Goal: Task Accomplishment & Management: Complete application form

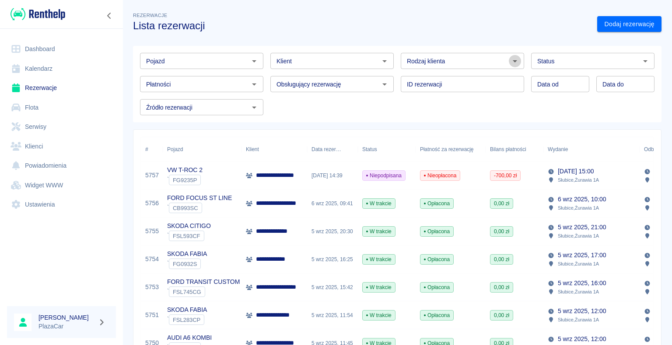
click at [512, 60] on icon "Otwórz" at bounding box center [514, 61] width 4 height 2
click at [476, 82] on li "Osoba prywatna" at bounding box center [458, 80] width 122 height 14
type input "Osoba prywatna"
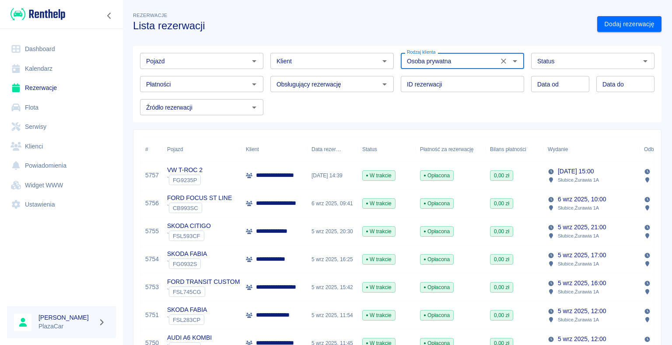
click at [536, 23] on h3 "Lista rezerwacji" at bounding box center [361, 26] width 457 height 12
click at [603, 23] on link "Dodaj rezerwację" at bounding box center [629, 24] width 64 height 16
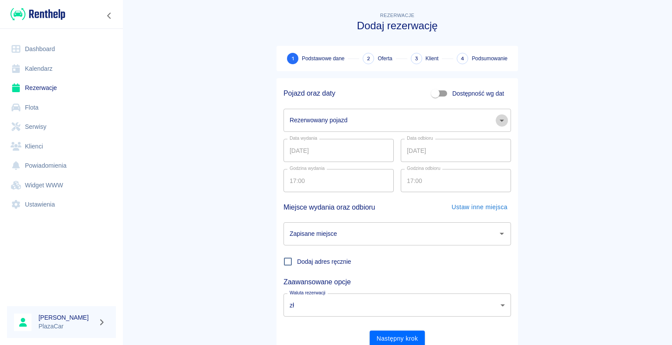
click at [499, 120] on icon "Otwórz" at bounding box center [501, 121] width 4 height 2
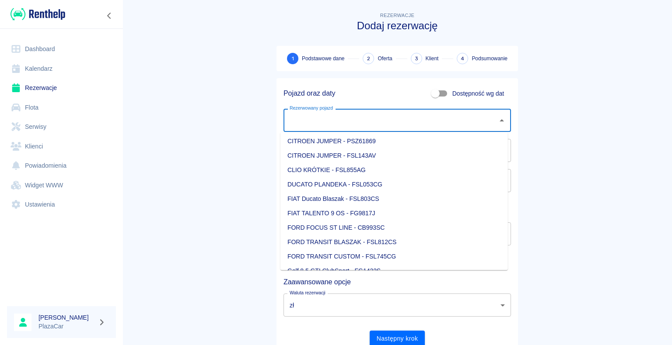
scroll to position [1, 0]
click at [389, 167] on li "CHEVROLET SPARK - FSL136AX" at bounding box center [393, 171] width 227 height 14
type input "CHEVROLET SPARK - FSL136AX"
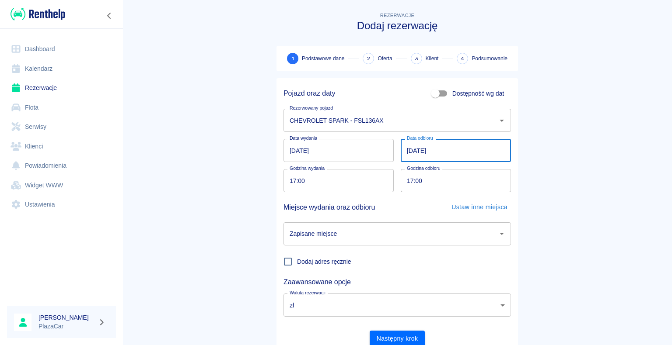
click at [408, 150] on input "[DATE]" at bounding box center [456, 150] width 110 height 23
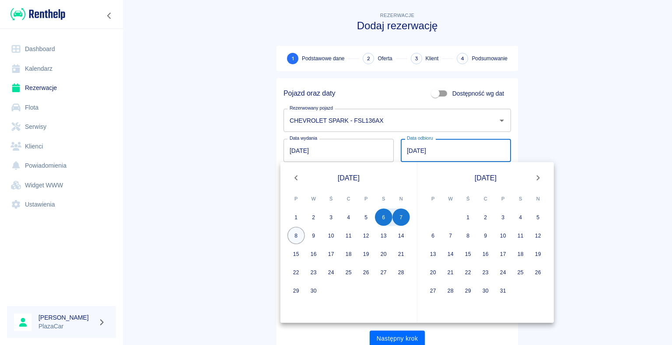
click at [297, 237] on button "8" at bounding box center [295, 235] width 17 height 17
type input "[DATE]"
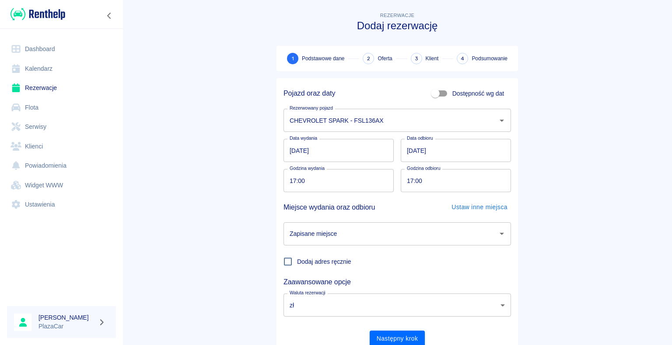
click at [294, 179] on input "17:00" at bounding box center [335, 180] width 104 height 23
click at [293, 179] on input "17:00" at bounding box center [335, 180] width 104 height 23
type input "16:00"
click at [195, 178] on main "Rezerwacje Dodaj rezerwację 1 Podstawowe dane 2 Oferta 3 Klient 4 Podsumowanie …" at bounding box center [396, 182] width 549 height 344
click at [496, 235] on icon "Otwórz" at bounding box center [501, 234] width 10 height 10
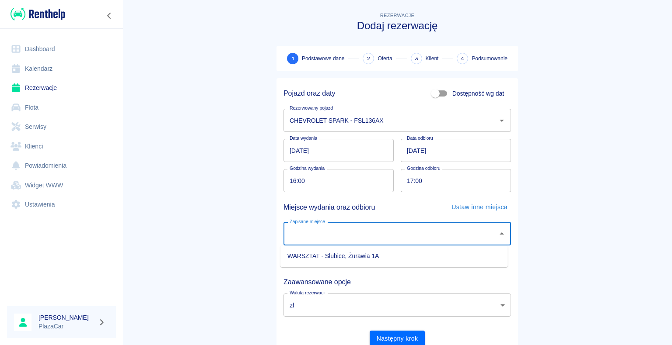
click at [463, 254] on li "WARSZTAT - Słubice, Żurawia 1A" at bounding box center [393, 256] width 227 height 14
type input "WARSZTAT - Słubice, Żurawia 1A"
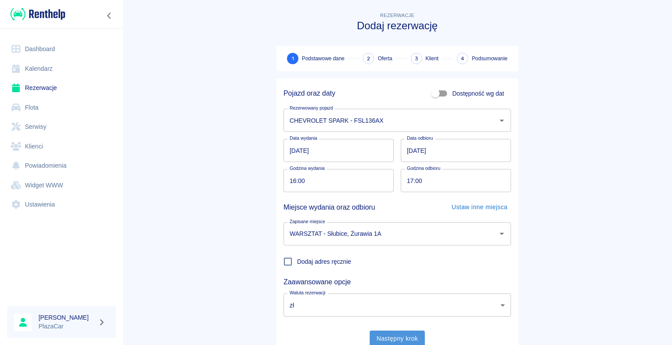
click at [395, 338] on button "Następny krok" at bounding box center [397, 339] width 56 height 16
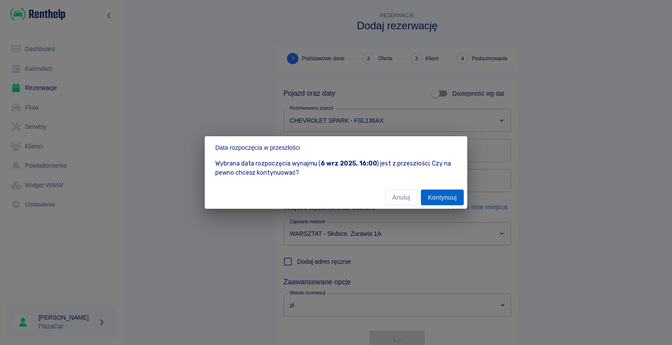
click at [440, 199] on button "Kontynuuj" at bounding box center [442, 198] width 43 height 16
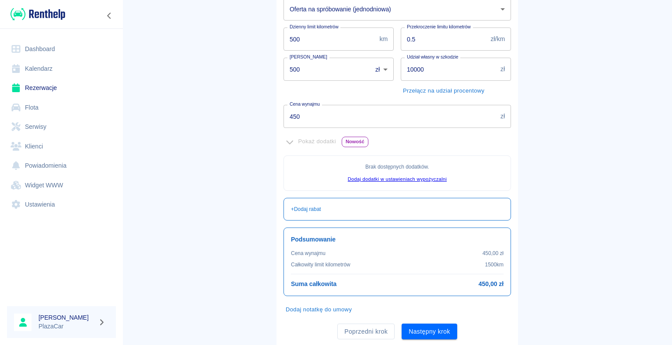
scroll to position [159, 0]
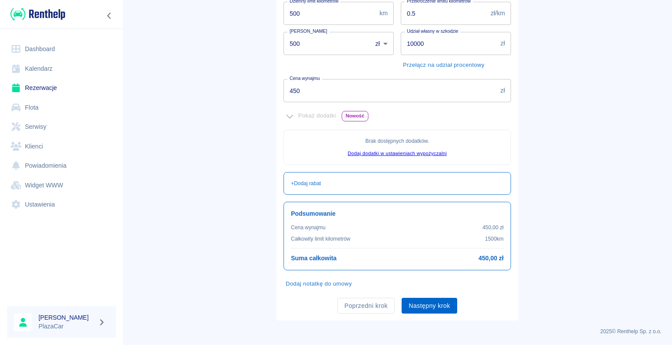
click at [427, 305] on button "Następny krok" at bounding box center [429, 306] width 56 height 16
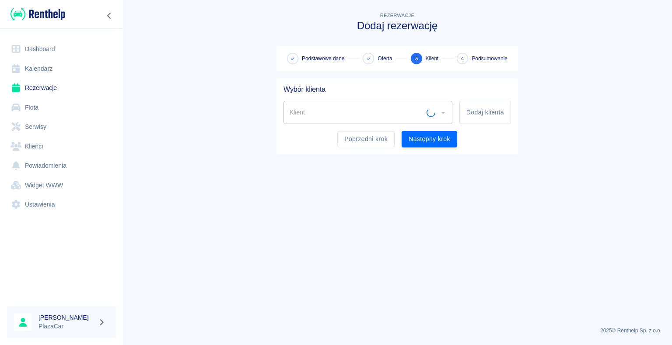
scroll to position [0, 0]
click at [299, 113] on div "Klient Klient" at bounding box center [367, 112] width 169 height 23
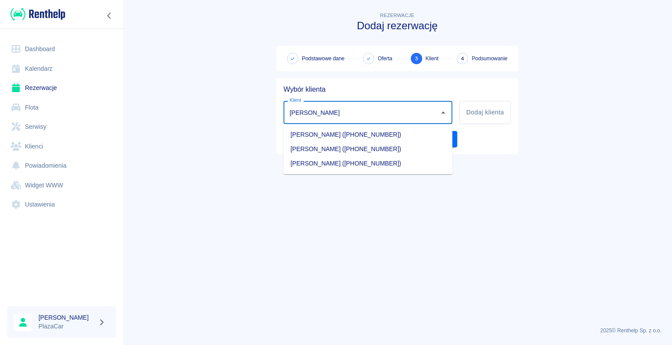
click at [345, 134] on li "[PERSON_NAME] ([PHONE_NUMBER])" at bounding box center [367, 135] width 169 height 14
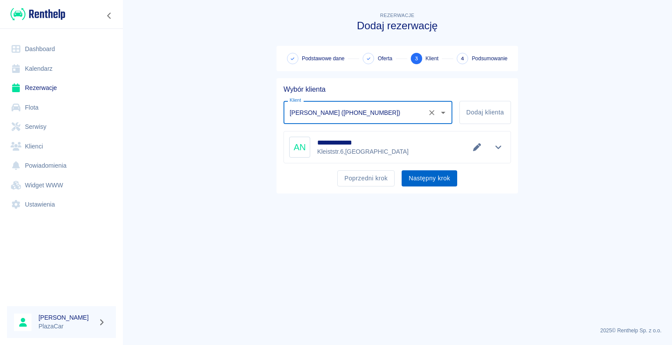
type input "[PERSON_NAME] ([PHONE_NUMBER])"
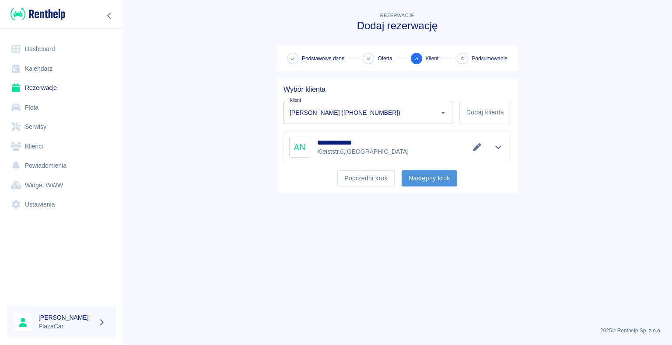
click at [425, 179] on button "Następny krok" at bounding box center [429, 179] width 56 height 16
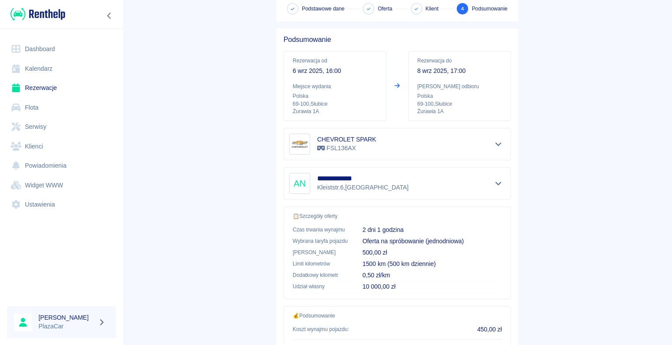
scroll to position [125, 0]
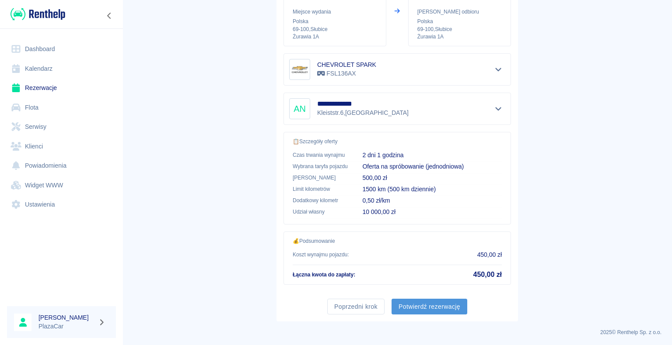
drag, startPoint x: 426, startPoint y: 298, endPoint x: 429, endPoint y: 305, distance: 7.1
click at [429, 305] on button "Potwierdź rezerwację" at bounding box center [429, 307] width 76 height 16
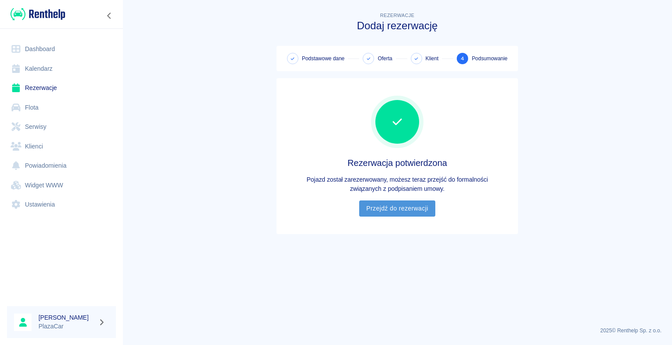
click at [394, 206] on link "Przejdź do rezerwacji" at bounding box center [397, 209] width 76 height 16
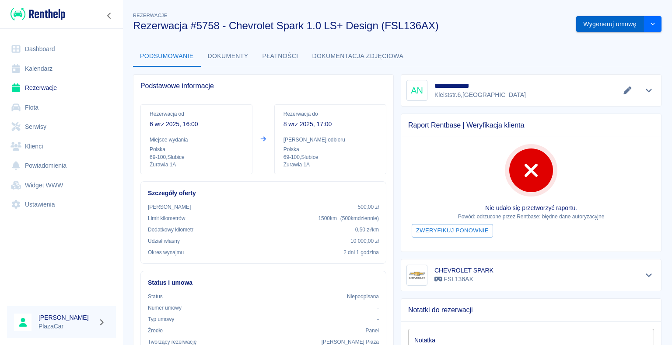
click at [603, 21] on button "Wygeneruj umowę" at bounding box center [610, 24] width 68 height 16
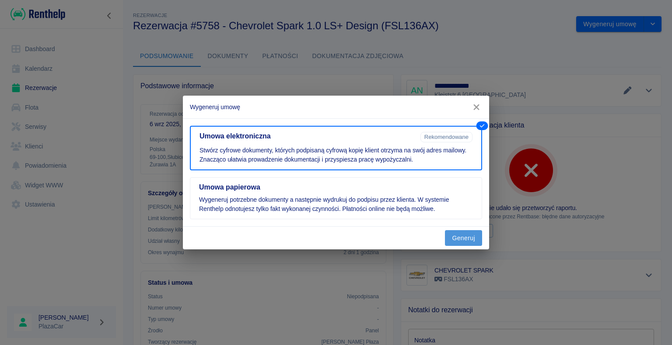
click at [463, 235] on button "Generuj" at bounding box center [463, 238] width 37 height 16
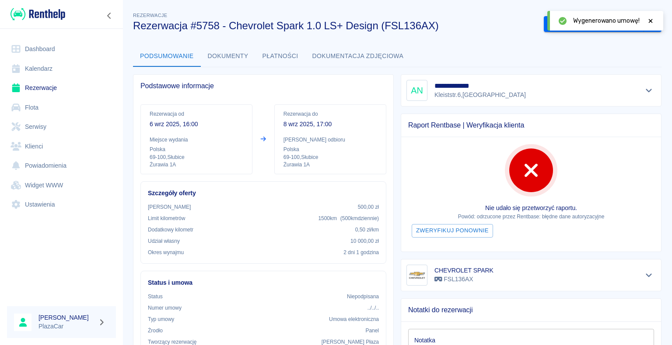
click at [649, 19] on icon at bounding box center [650, 21] width 4 height 4
click at [598, 24] on button "Podpisz umowę elektroniczną" at bounding box center [594, 24] width 100 height 16
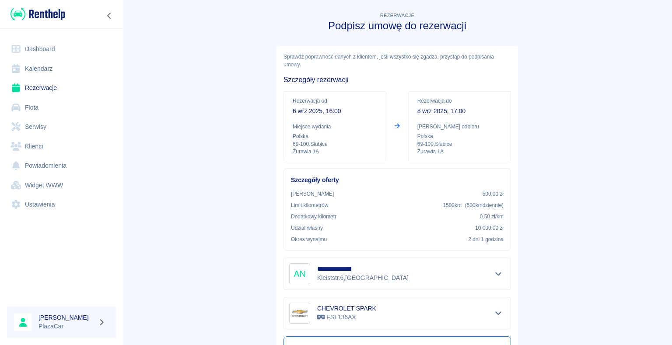
scroll to position [44, 0]
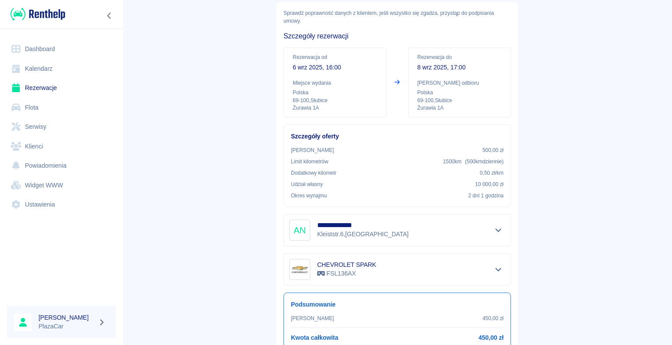
click at [39, 53] on link "Dashboard" at bounding box center [61, 49] width 109 height 20
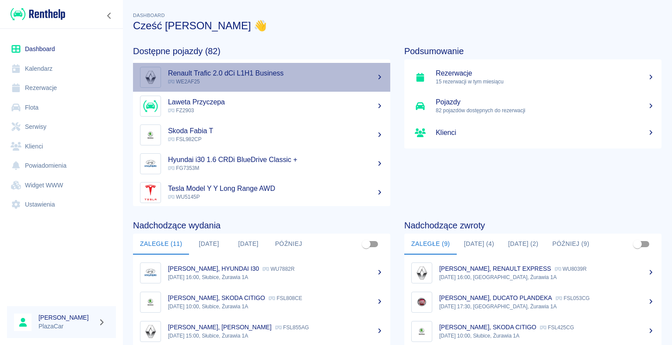
click at [273, 84] on p "WE2AF25" at bounding box center [275, 82] width 215 height 8
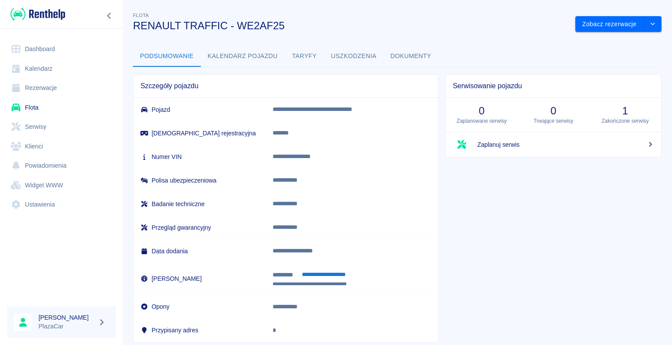
click at [589, 32] on div "**********" at bounding box center [396, 173] width 549 height 340
click at [595, 25] on button "Zobacz rezerwacje" at bounding box center [609, 24] width 69 height 16
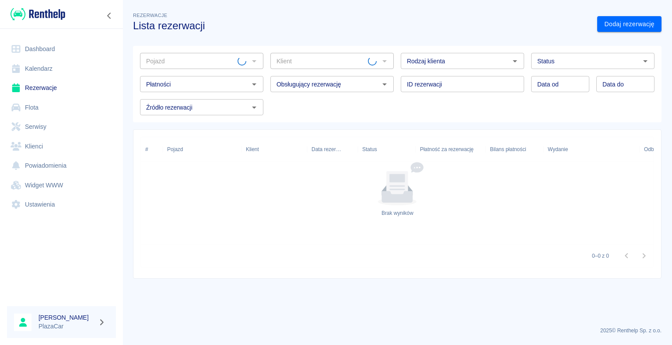
type input "RENAULT TRAFFIC - WE2AF25"
click at [600, 25] on link "Dodaj rezerwację" at bounding box center [629, 24] width 64 height 16
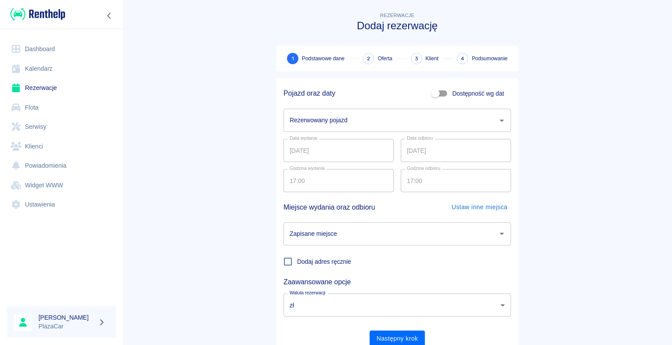
click at [365, 112] on div "Rezerwowany pojazd" at bounding box center [396, 120] width 227 height 23
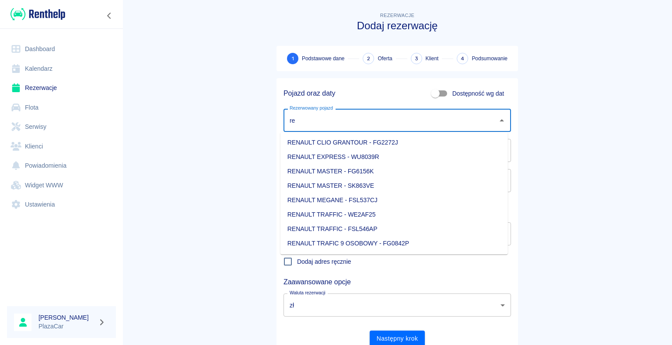
type input "r"
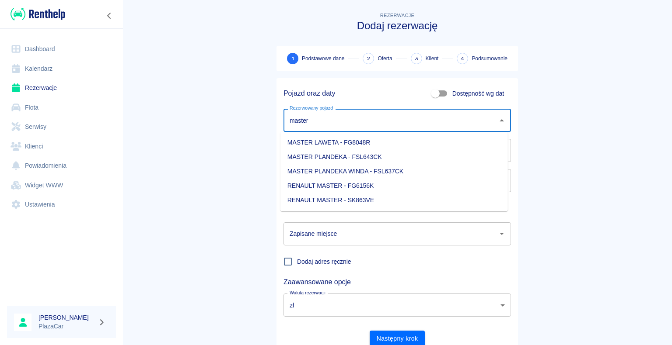
click at [359, 141] on li "MASTER LAWETA - FG8048R" at bounding box center [393, 143] width 227 height 14
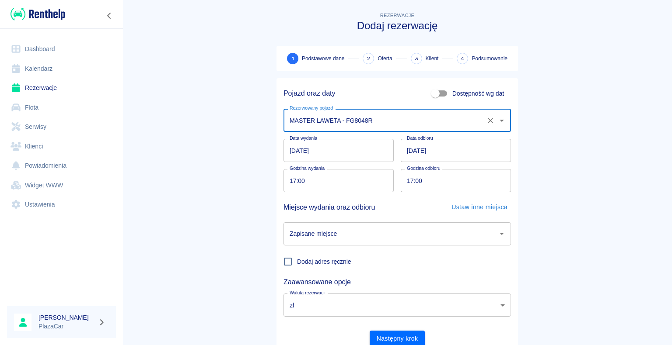
type input "MASTER LAWETA - FG8048R"
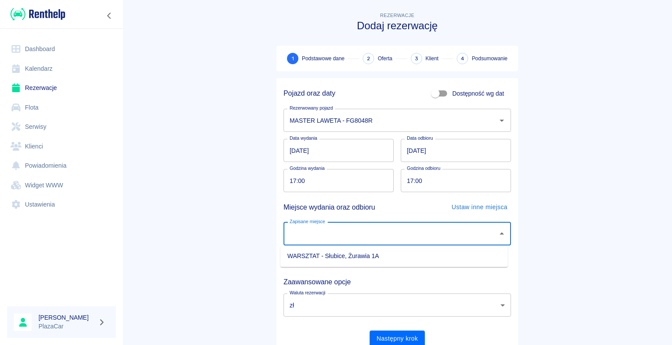
click at [332, 232] on input "Zapisane miejsce" at bounding box center [390, 234] width 206 height 15
click at [320, 258] on li "WARSZTAT - Słubice, Żurawia 1A" at bounding box center [393, 256] width 227 height 14
type input "WARSZTAT - Słubice, Żurawia 1A"
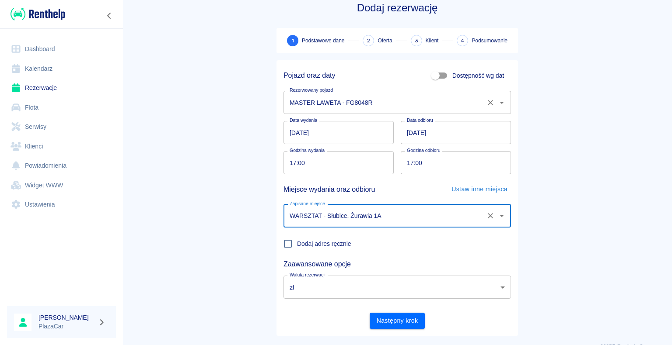
scroll to position [34, 0]
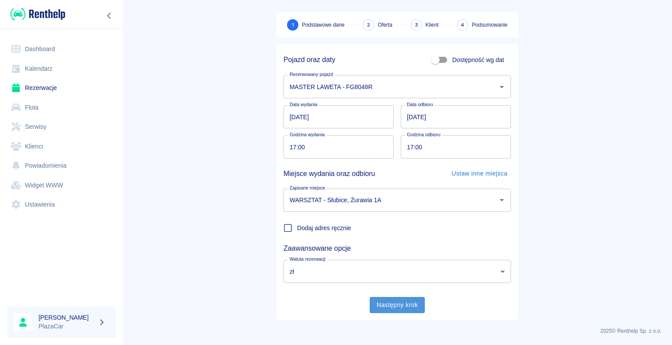
click at [394, 305] on button "Następny krok" at bounding box center [397, 305] width 56 height 16
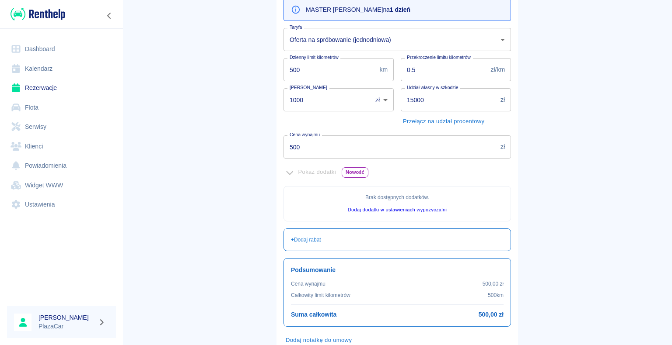
scroll to position [159, 0]
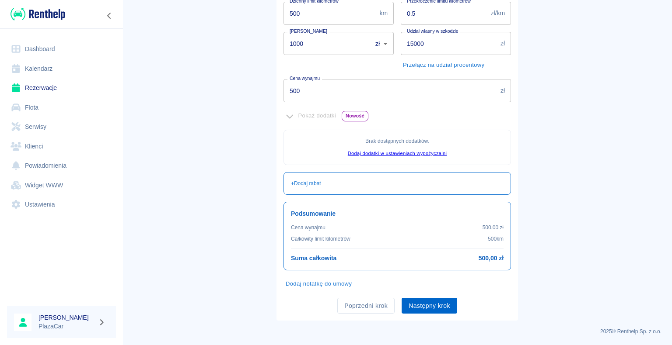
click at [427, 308] on button "Następny krok" at bounding box center [429, 306] width 56 height 16
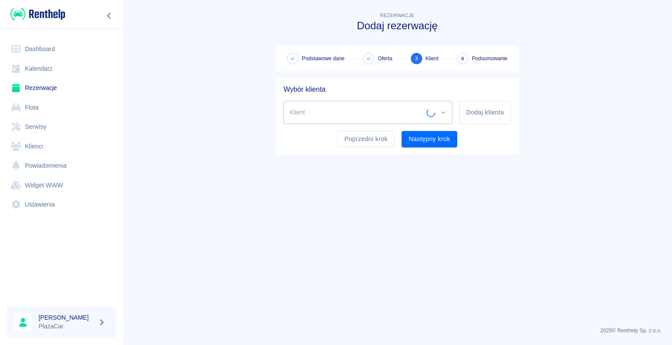
scroll to position [0, 0]
click at [488, 110] on button "Dodaj klienta" at bounding box center [485, 112] width 52 height 23
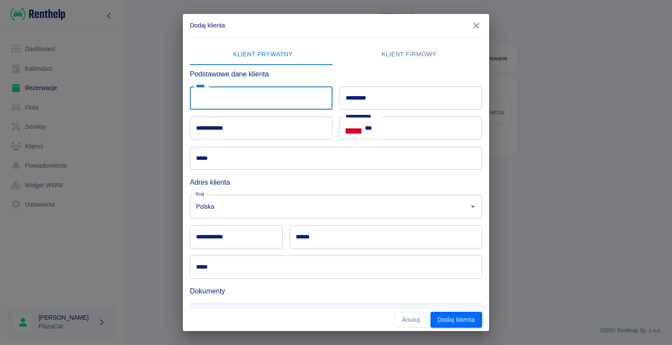
click at [258, 93] on input "*****" at bounding box center [261, 98] width 143 height 23
type input "*****"
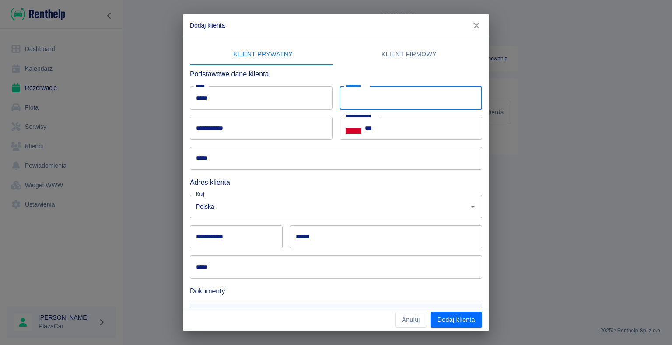
click at [402, 103] on input "*********" at bounding box center [410, 98] width 143 height 23
type input "********"
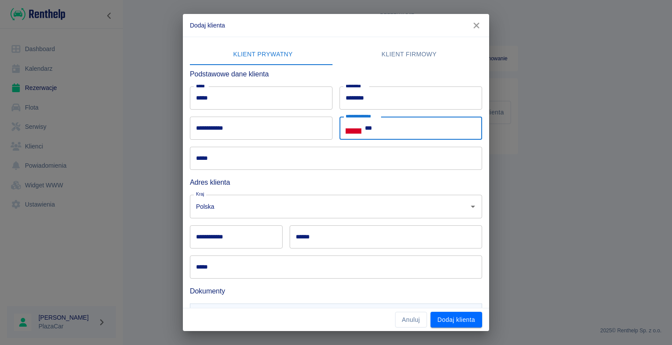
click at [409, 122] on input "***" at bounding box center [423, 128] width 117 height 23
type input "**********"
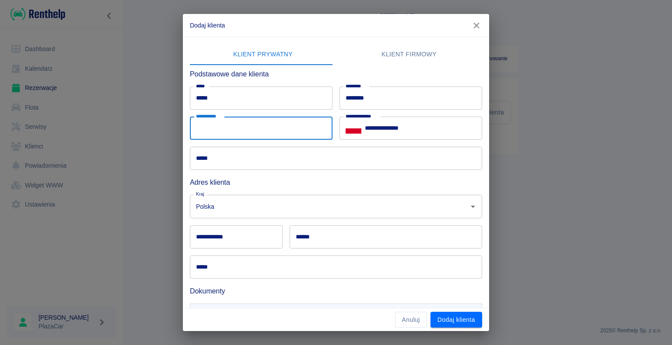
click at [275, 127] on input "**********" at bounding box center [261, 128] width 143 height 23
type input "**********"
type input "******"
type input "********"
type input "**********"
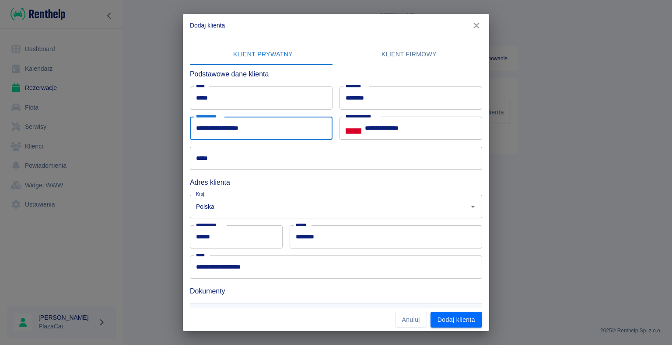
click at [273, 168] on input "*****" at bounding box center [336, 158] width 292 height 23
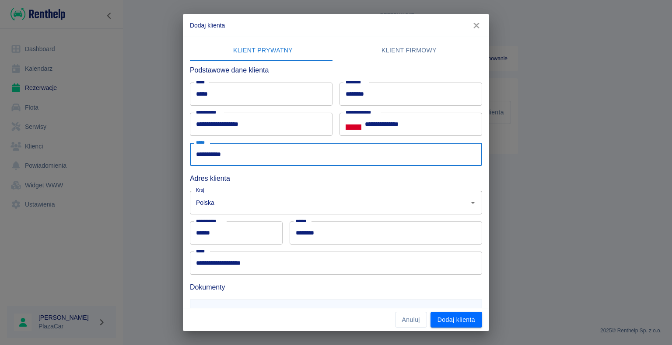
scroll to position [48, 0]
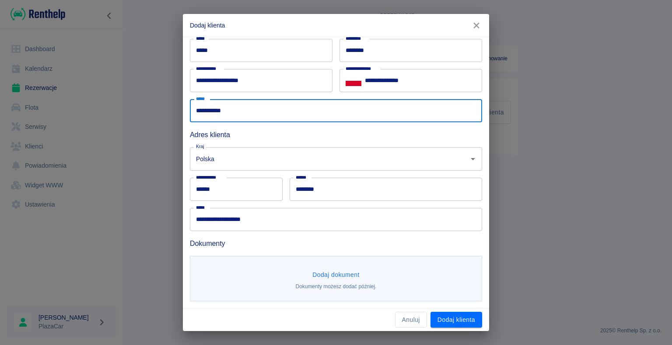
type input "**********"
click at [342, 279] on button "Dodaj dokument" at bounding box center [336, 275] width 54 height 16
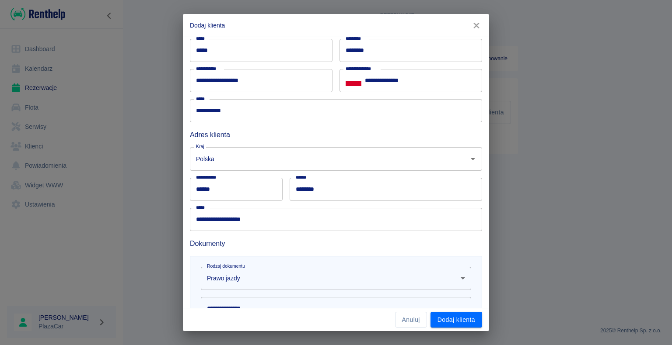
click at [313, 282] on body "**********" at bounding box center [336, 172] width 672 height 345
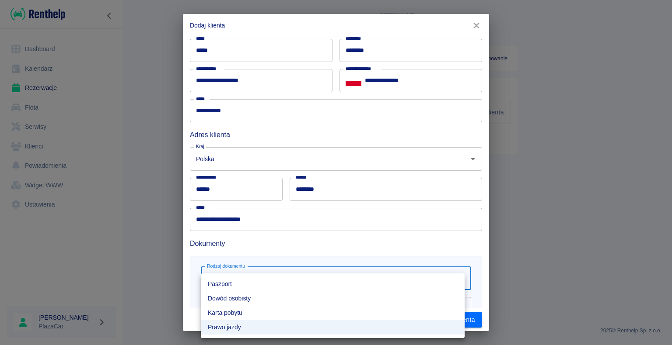
click at [356, 227] on div at bounding box center [336, 172] width 672 height 345
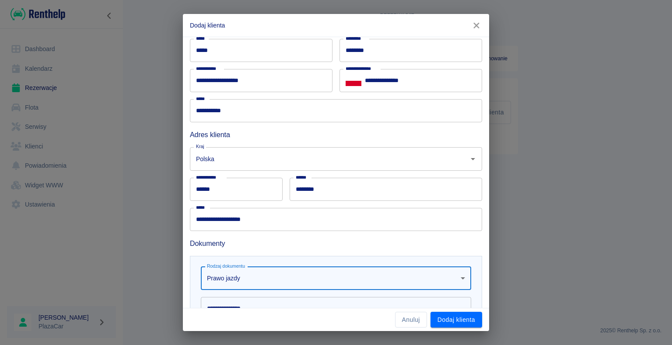
click at [324, 244] on h6 "Dokumenty" at bounding box center [336, 243] width 292 height 11
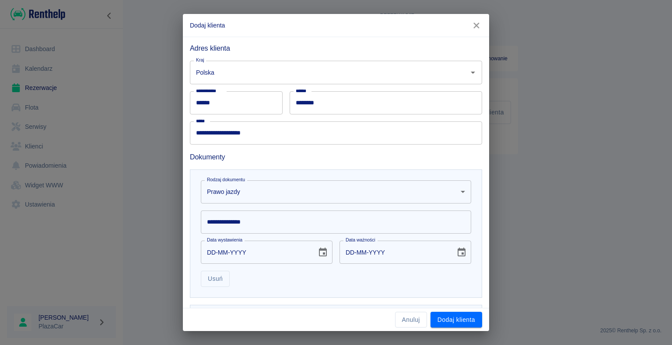
scroll to position [175, 0]
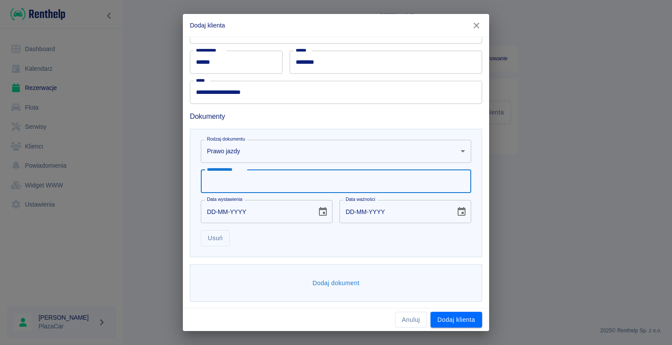
click at [267, 181] on input "**********" at bounding box center [336, 181] width 270 height 23
type input "********"
click at [328, 207] on div "DD-MM-YYYY Data wystawienia" at bounding box center [267, 211] width 132 height 23
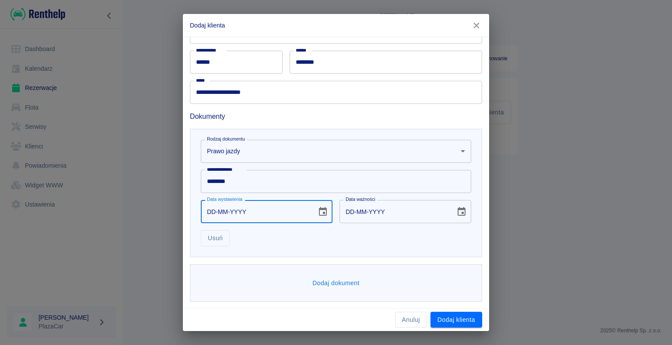
click at [317, 209] on icon "Choose date" at bounding box center [322, 212] width 10 height 10
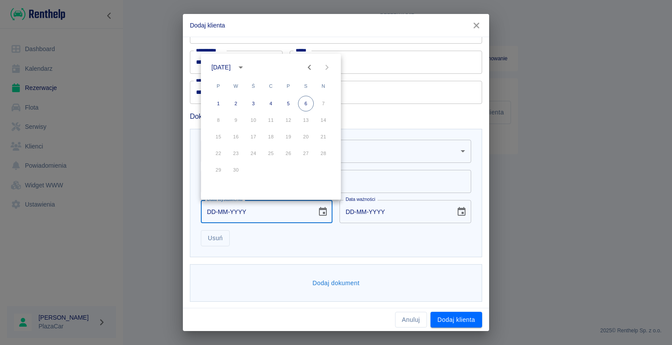
click at [246, 65] on icon "calendar view is open, switch to year view" at bounding box center [240, 67] width 10 height 10
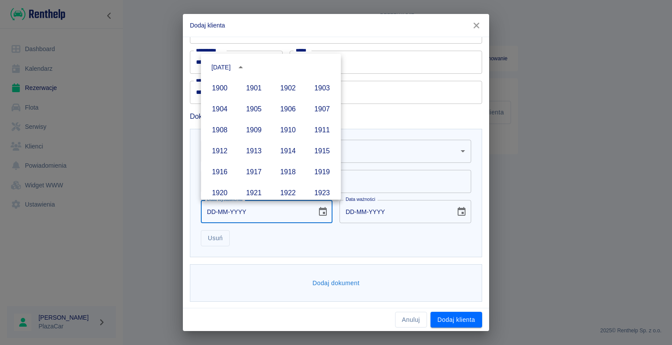
scroll to position [600, 0]
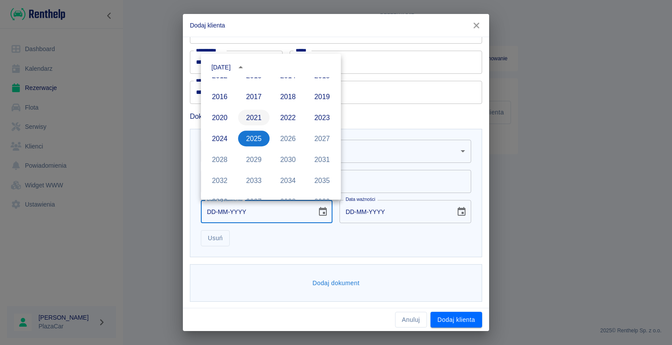
click at [250, 122] on button "2021" at bounding box center [253, 118] width 31 height 16
type input "[DATE]"
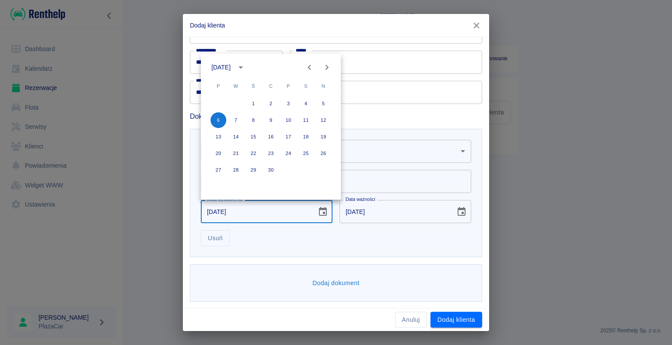
click at [381, 248] on div "**********" at bounding box center [336, 193] width 292 height 129
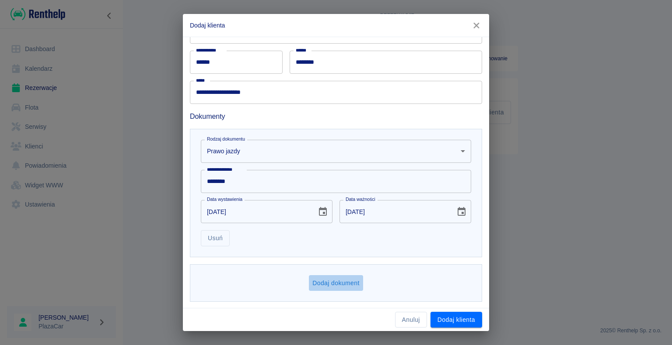
click at [325, 281] on button "Dodaj dokument" at bounding box center [336, 283] width 54 height 16
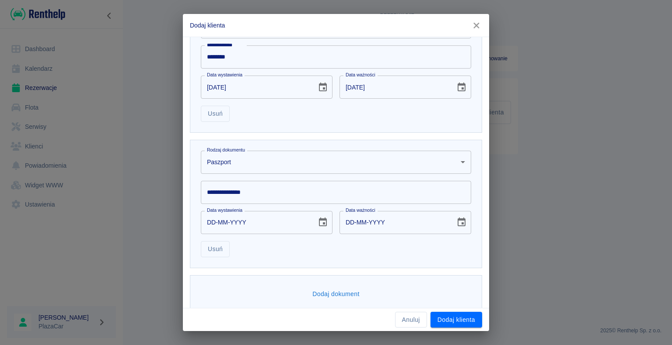
scroll to position [310, 0]
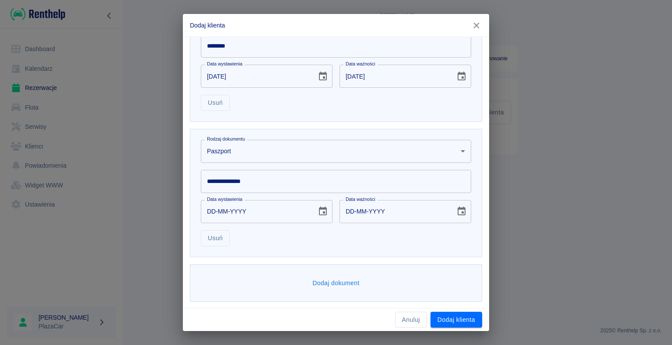
click at [273, 157] on body "**********" at bounding box center [336, 172] width 672 height 345
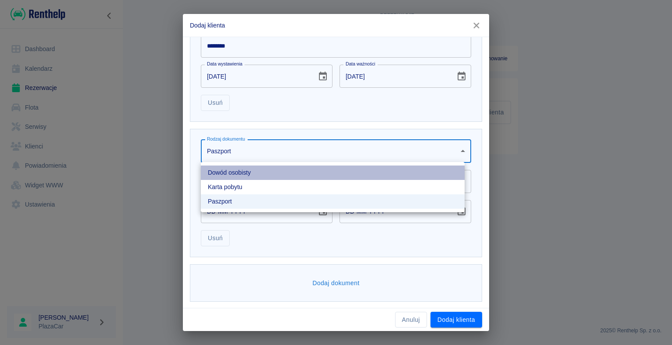
click at [246, 178] on li "Dowód osobisty" at bounding box center [333, 173] width 264 height 14
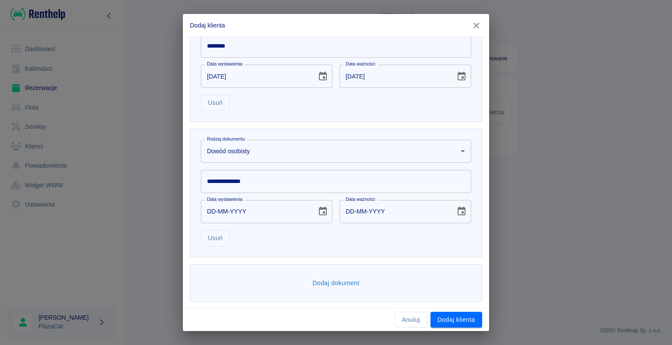
click at [264, 183] on input "**********" at bounding box center [336, 181] width 270 height 23
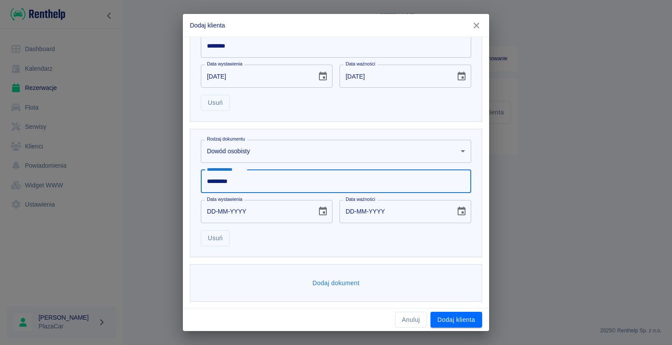
type input "*********"
click at [326, 211] on button "Choose date" at bounding box center [322, 211] width 17 height 17
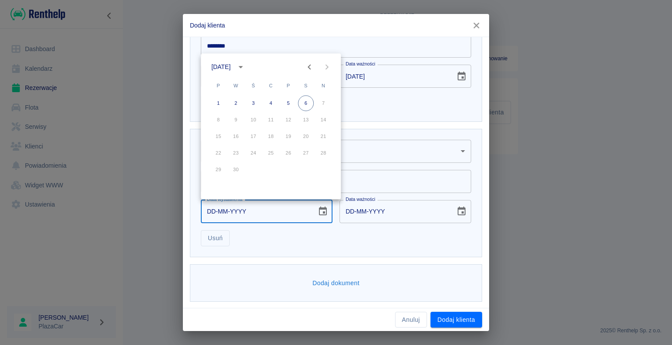
click at [248, 64] on button "calendar view is open, switch to year view" at bounding box center [240, 66] width 15 height 15
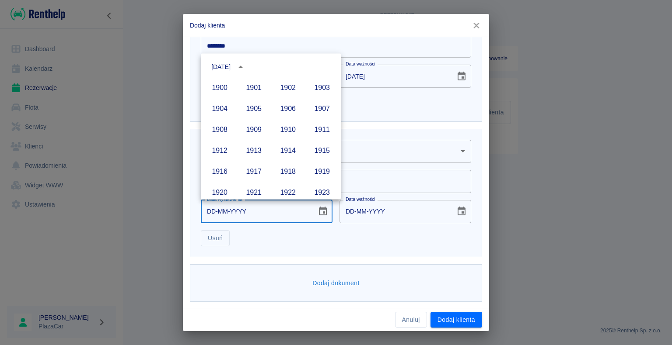
scroll to position [600, 0]
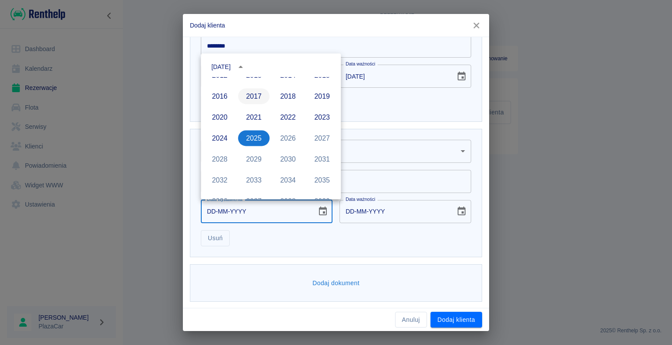
click at [257, 92] on button "2017" at bounding box center [253, 96] width 31 height 16
type input "[DATE]"
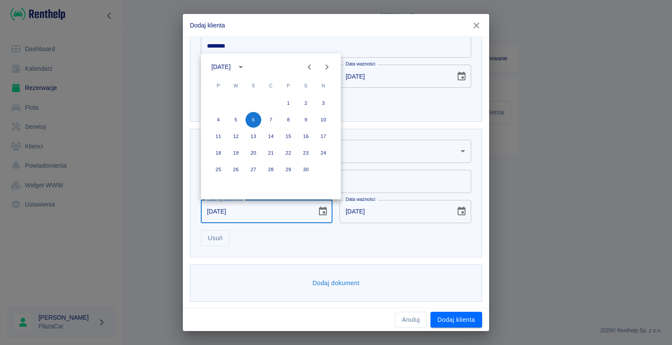
click at [425, 273] on div "Dodaj dokument" at bounding box center [336, 284] width 292 height 38
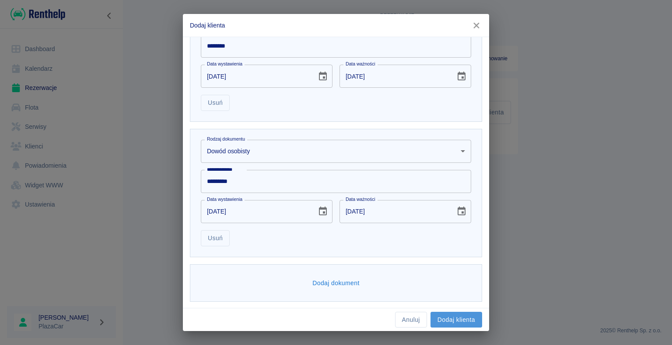
click at [452, 317] on button "Dodaj klienta" at bounding box center [456, 320] width 52 height 16
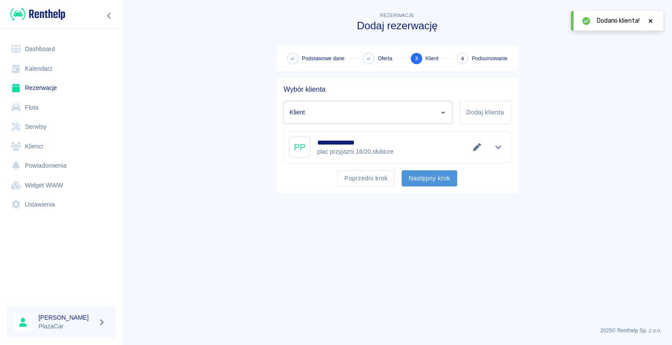
click at [411, 181] on button "Następny krok" at bounding box center [429, 179] width 56 height 16
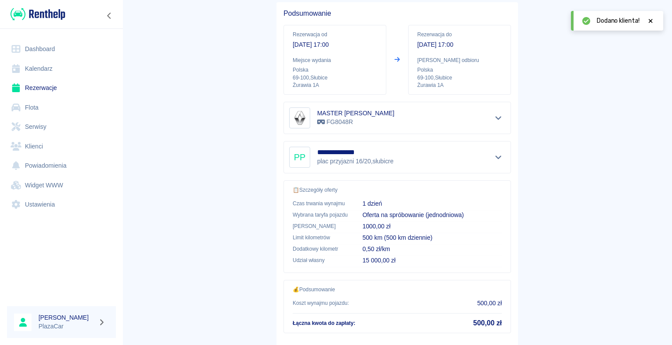
scroll to position [125, 0]
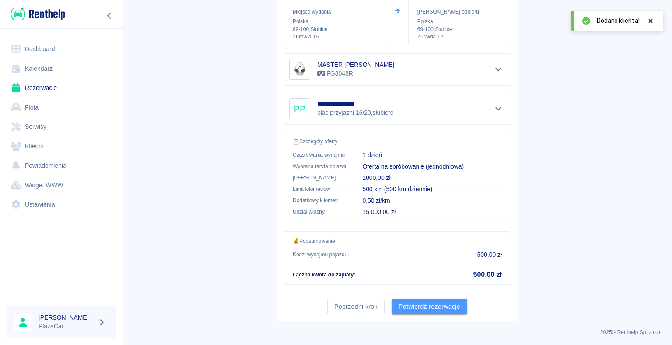
click at [399, 299] on button "Potwierdź rezerwację" at bounding box center [429, 307] width 76 height 16
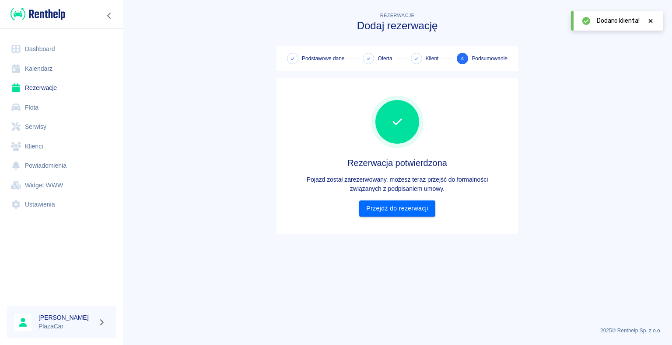
scroll to position [0, 0]
click at [400, 213] on link "Przejdź do rezerwacji" at bounding box center [397, 209] width 76 height 16
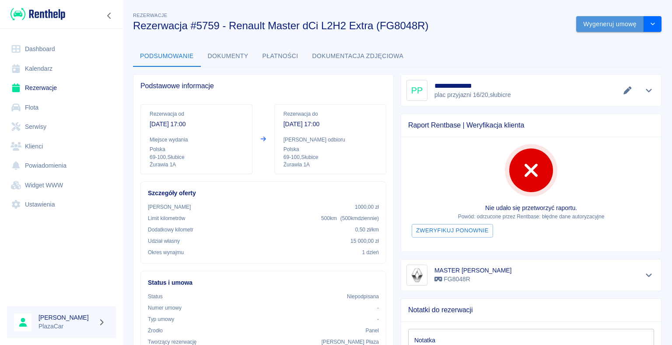
click at [626, 21] on button "Wygeneruj umowę" at bounding box center [610, 24] width 68 height 16
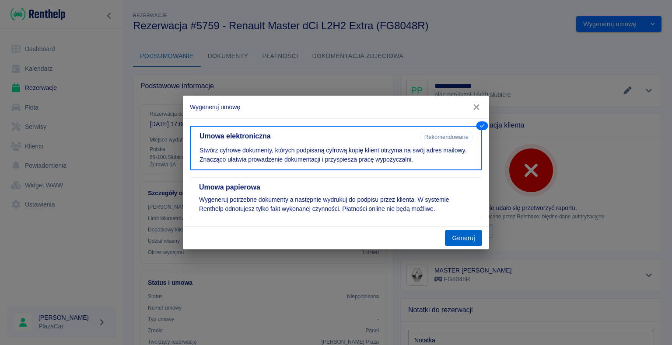
click at [462, 238] on button "Generuj" at bounding box center [463, 238] width 37 height 16
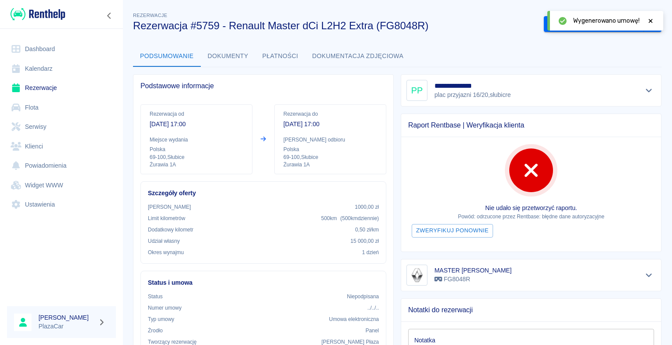
click at [643, 21] on div "Wygenerowano umowę!" at bounding box center [613, 20] width 81 height 9
click at [645, 21] on div "Wygenerowano umowę!" at bounding box center [613, 20] width 81 height 9
click at [647, 21] on icon at bounding box center [650, 21] width 8 height 6
click at [619, 25] on button "Podpisz umowę elektroniczną" at bounding box center [594, 24] width 100 height 16
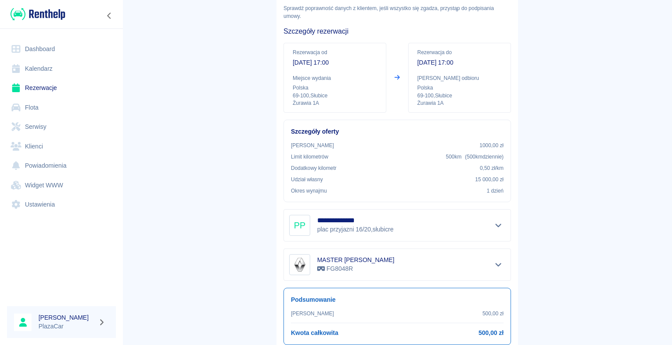
scroll to position [102, 0]
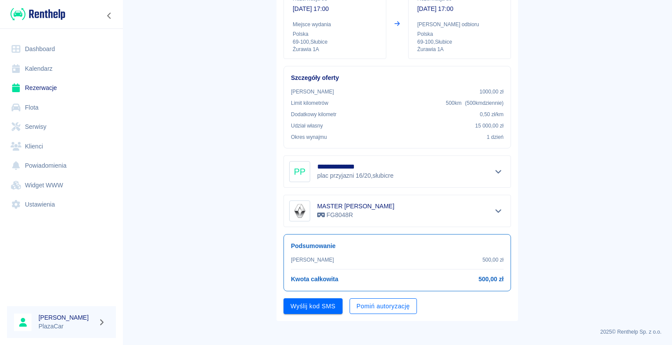
click at [364, 310] on button "Pomiń autoryzację" at bounding box center [382, 307] width 67 height 16
click at [308, 302] on button "Podpisz umowę" at bounding box center [312, 307] width 59 height 16
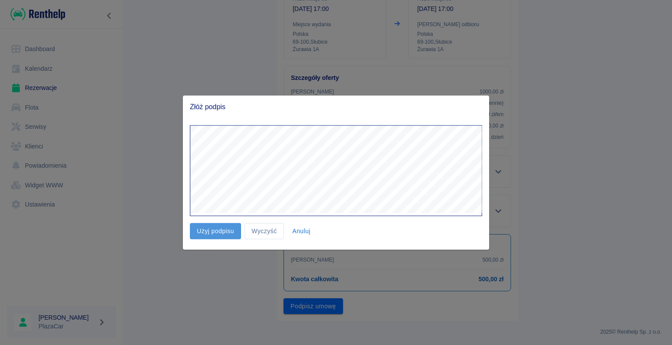
click at [217, 233] on button "Użyj podpisu" at bounding box center [215, 231] width 51 height 16
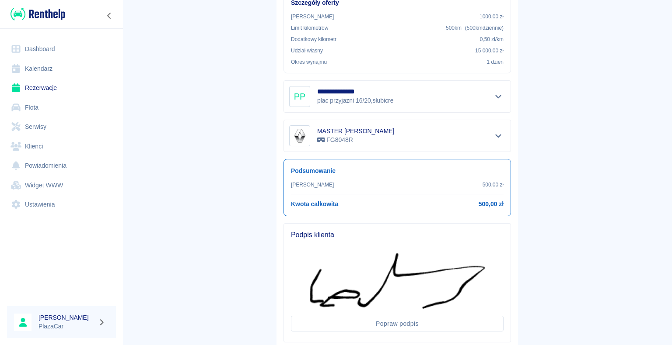
scroll to position [229, 0]
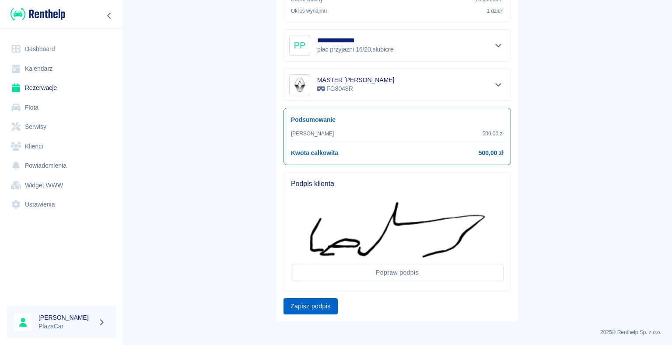
click at [311, 303] on button "Zapisz podpis" at bounding box center [310, 307] width 54 height 16
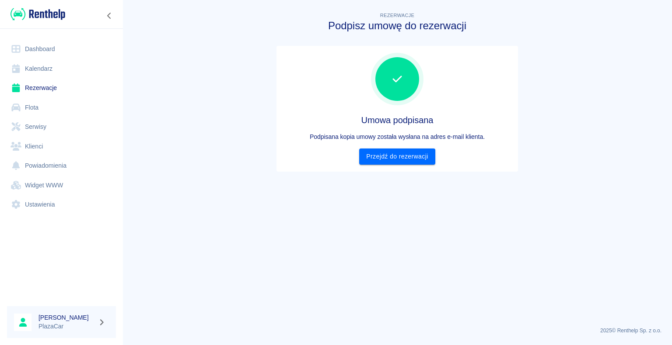
click at [413, 165] on div "Umowa podpisana Podpisana kopia umowy została wysłana na adres e-mail klienta. …" at bounding box center [396, 109] width 241 height 126
click at [418, 159] on link "Przejdź do rezerwacji" at bounding box center [397, 157] width 76 height 16
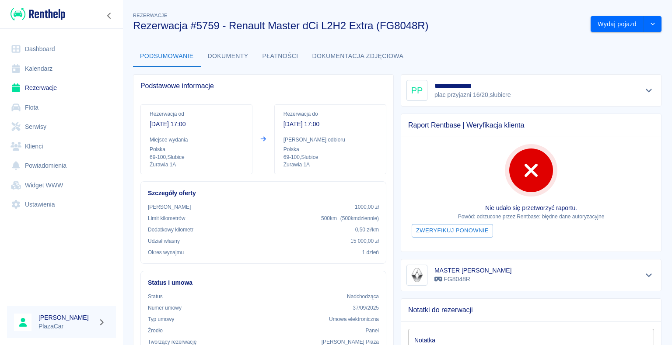
click at [19, 49] on icon at bounding box center [16, 49] width 9 height 8
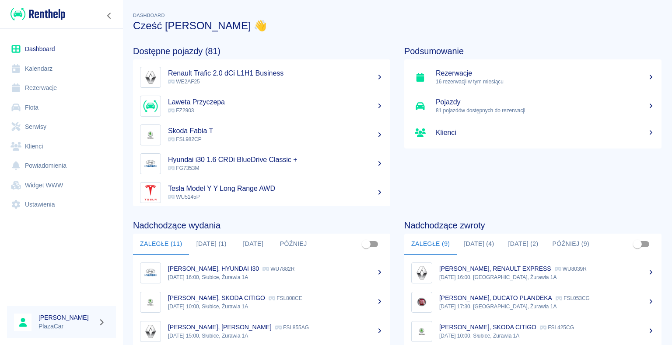
click at [36, 73] on link "Kalendarz" at bounding box center [61, 69] width 109 height 20
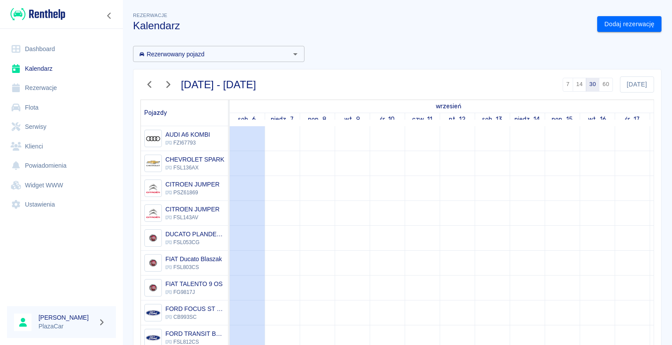
click at [86, 50] on link "Dashboard" at bounding box center [61, 49] width 109 height 20
